Goal: Navigation & Orientation: Find specific page/section

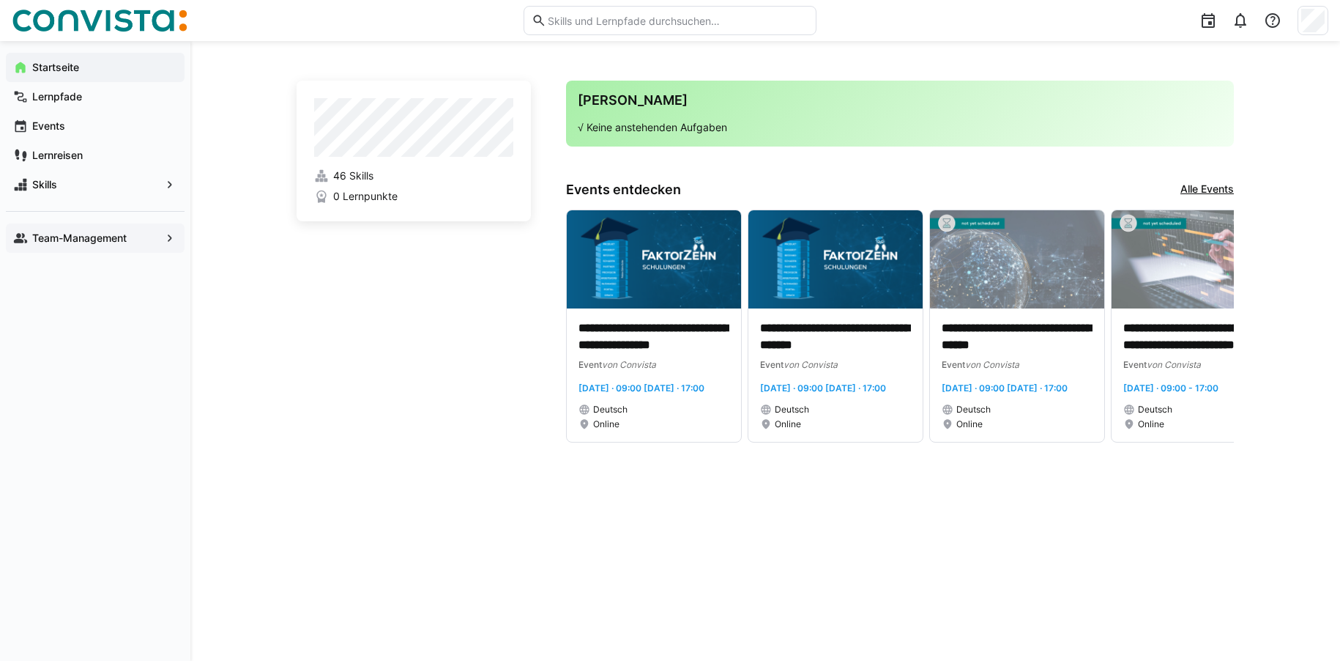
click at [0, 0] on app-navigation-label "Team-Management" at bounding box center [0, 0] width 0 height 0
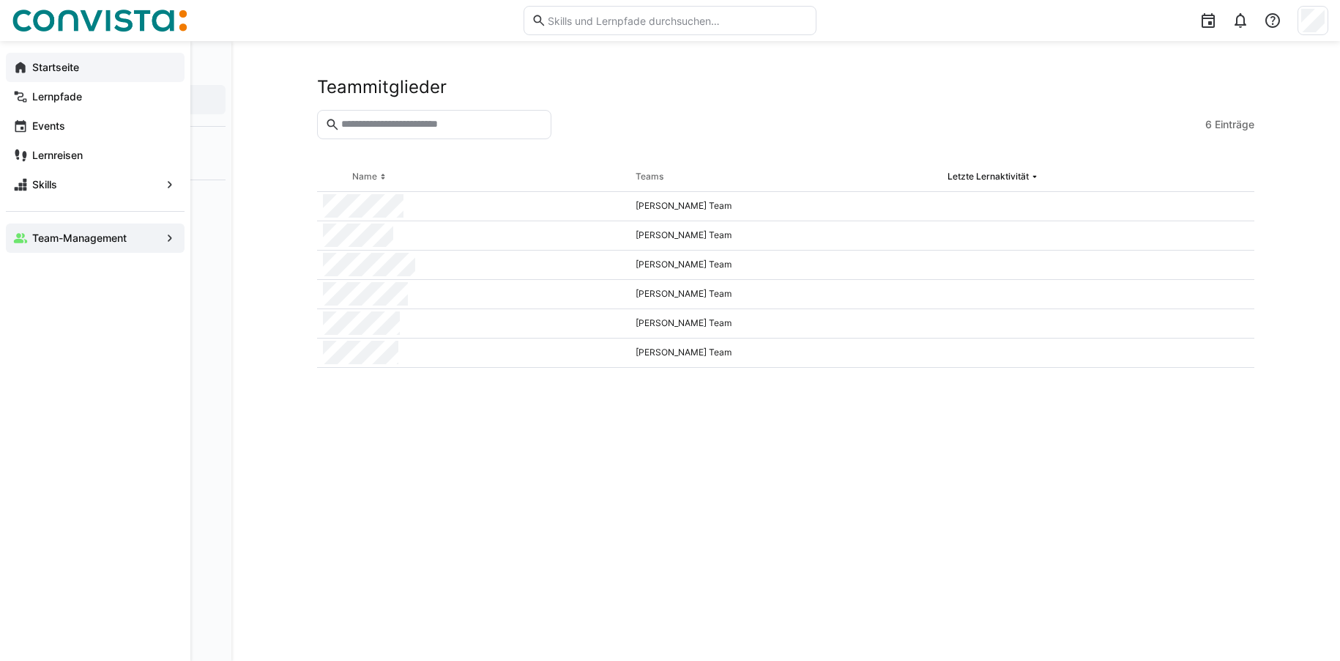
click at [22, 71] on eds-icon at bounding box center [20, 67] width 15 height 15
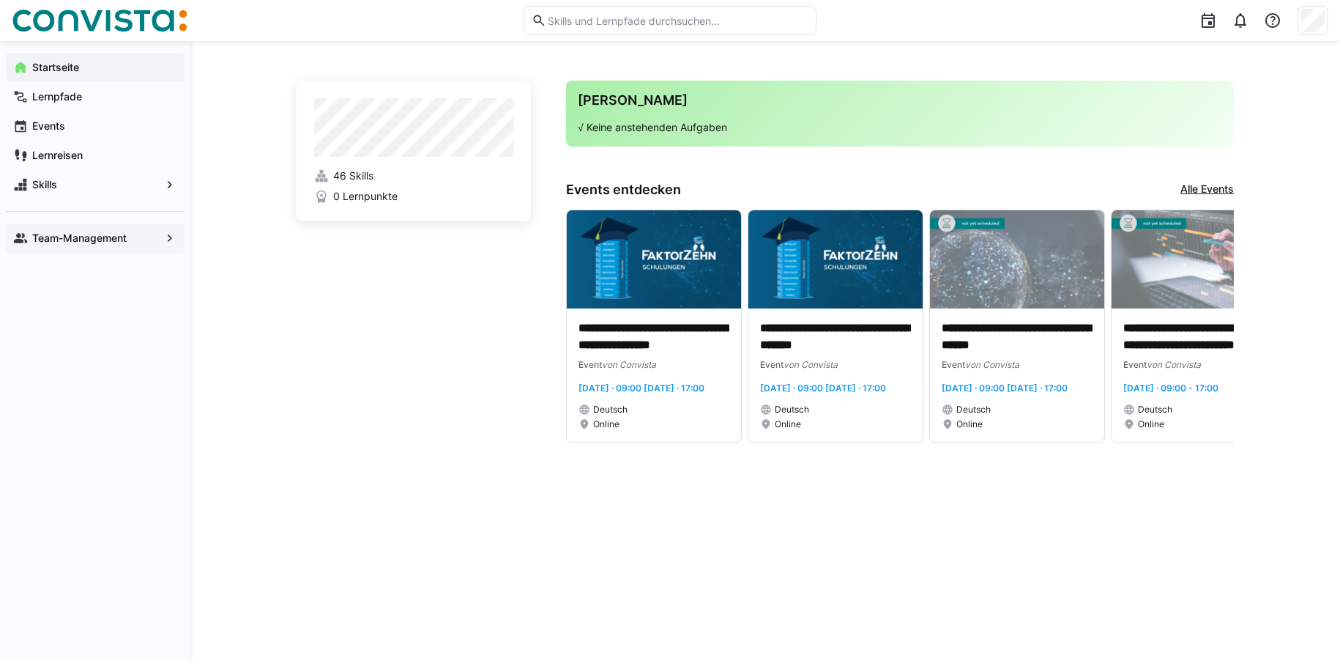
click at [97, 231] on span "Team-Management" at bounding box center [95, 238] width 130 height 15
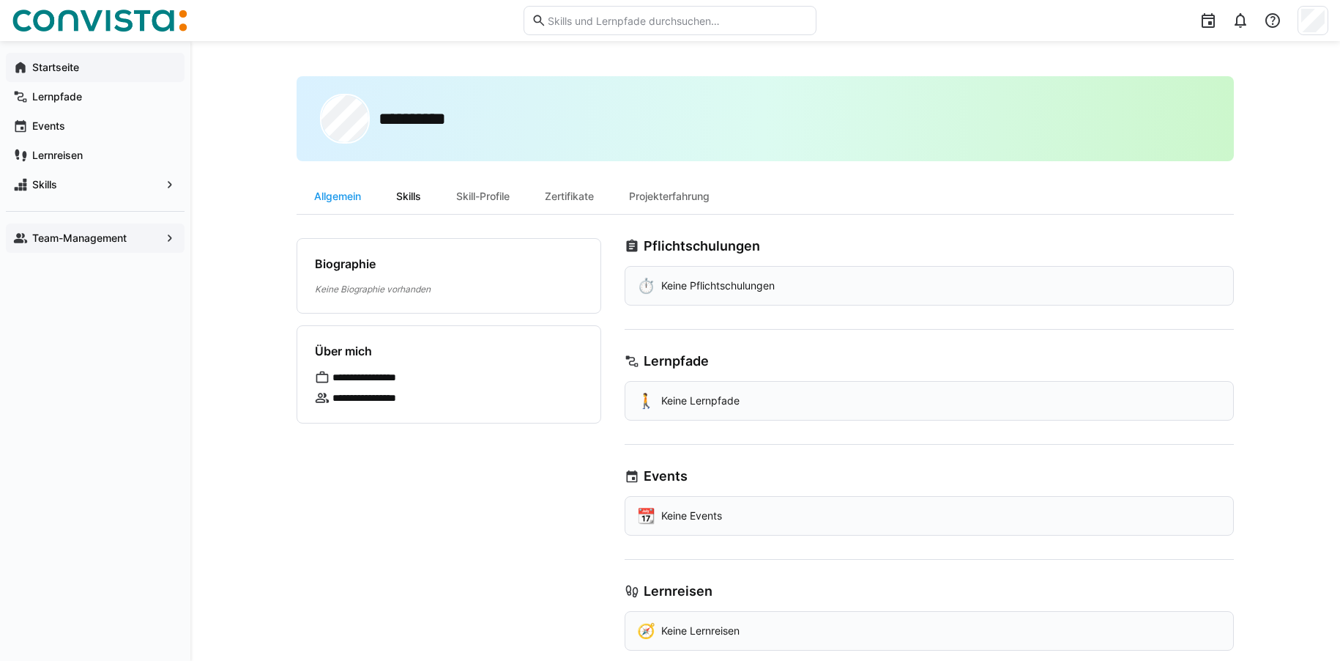
click at [412, 191] on div "Skills" at bounding box center [409, 196] width 60 height 35
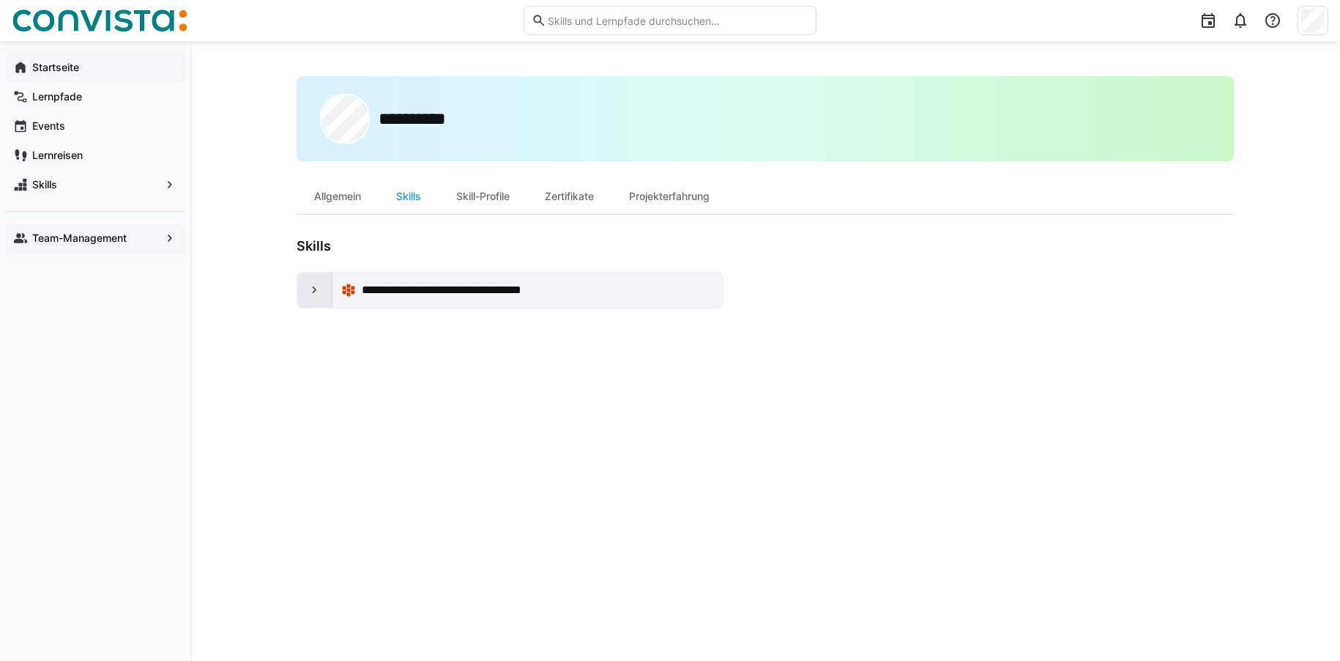
click at [316, 289] on eds-icon at bounding box center [315, 290] width 15 height 15
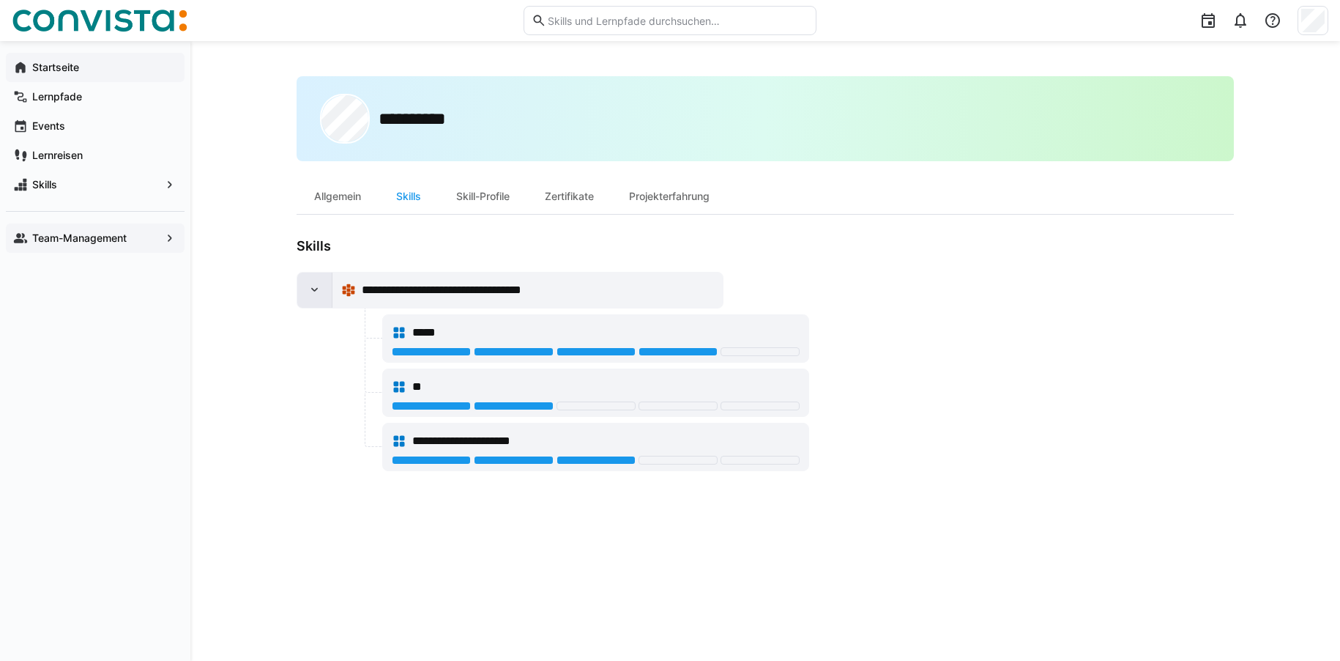
click at [313, 289] on eds-icon at bounding box center [315, 290] width 15 height 15
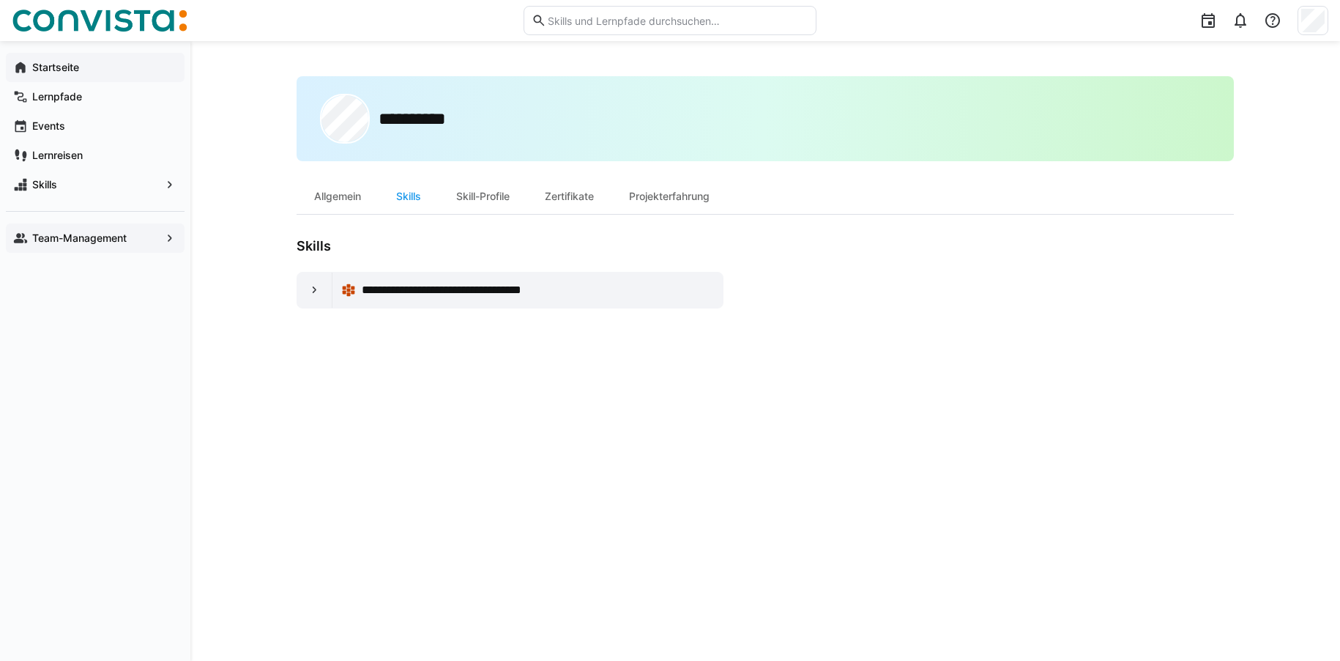
click at [0, 0] on app-navigation-label "Team-Management" at bounding box center [0, 0] width 0 height 0
